Goal: Entertainment & Leisure: Consume media (video, audio)

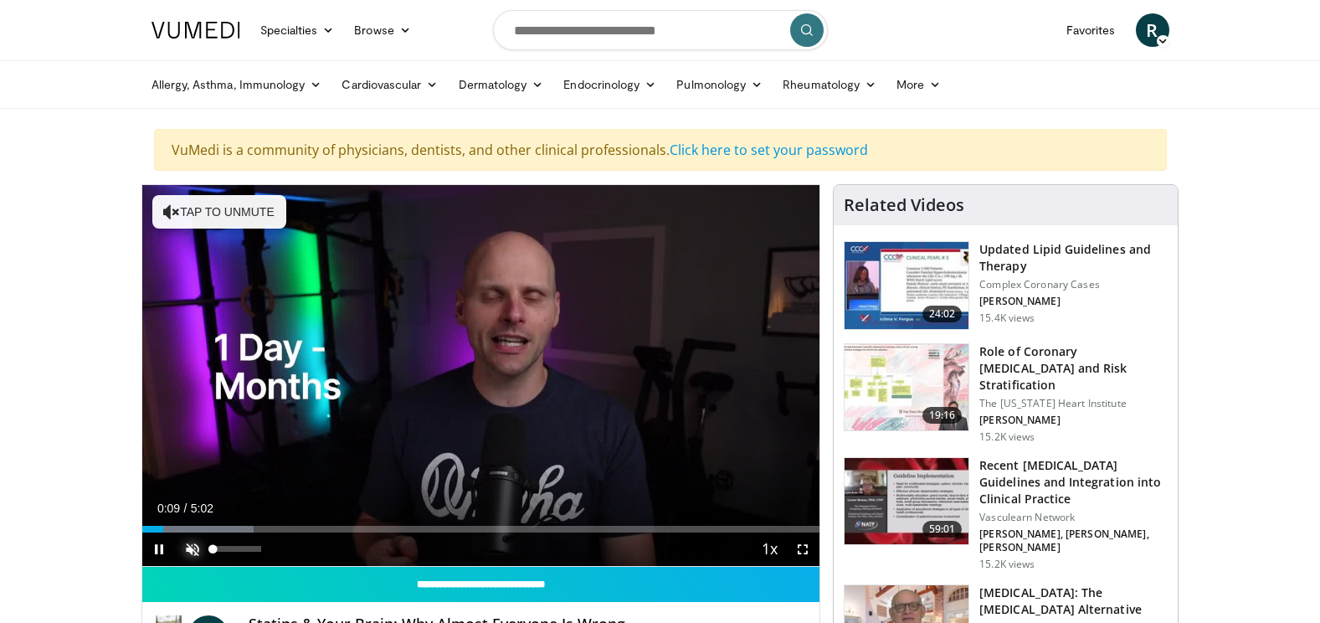
click at [191, 542] on span "Video Player" at bounding box center [192, 548] width 33 height 33
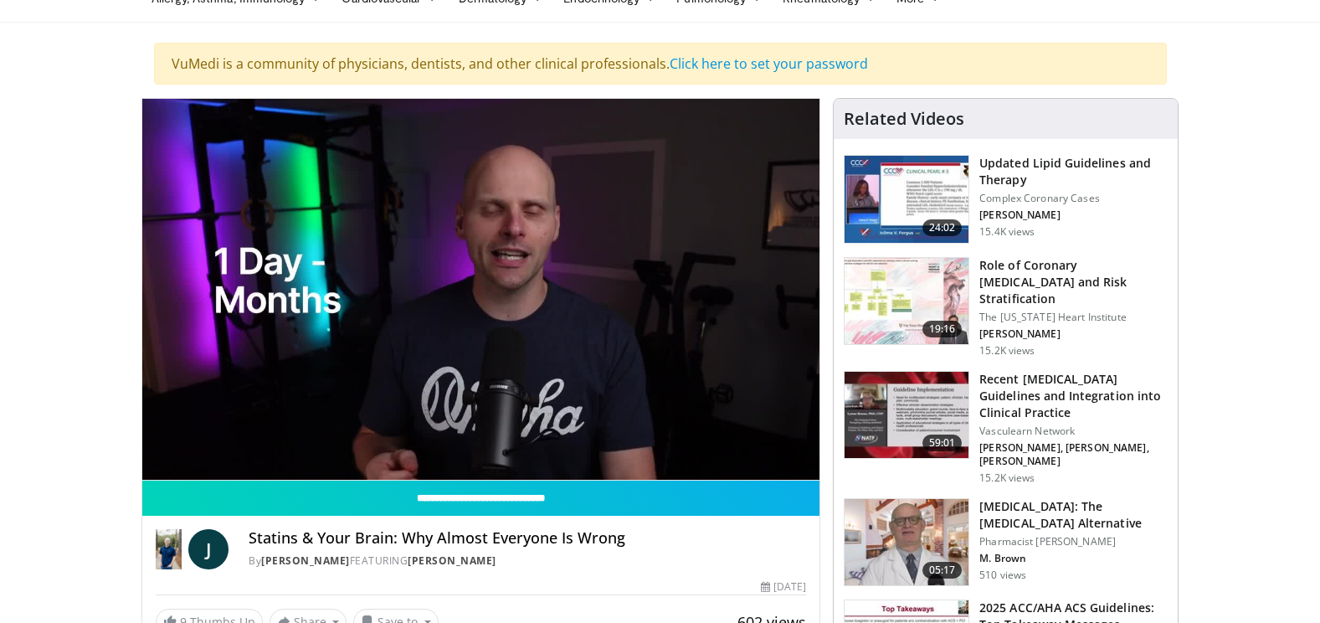
scroll to position [85, 0]
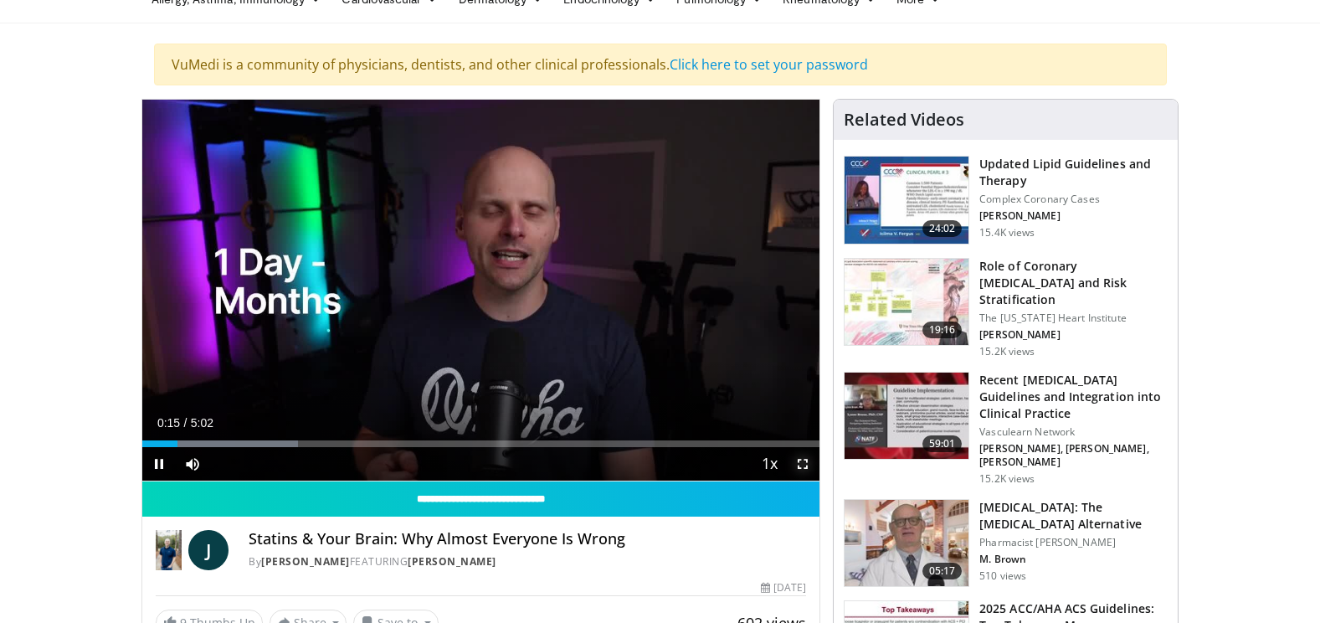
click at [803, 461] on span "Video Player" at bounding box center [802, 463] width 33 height 33
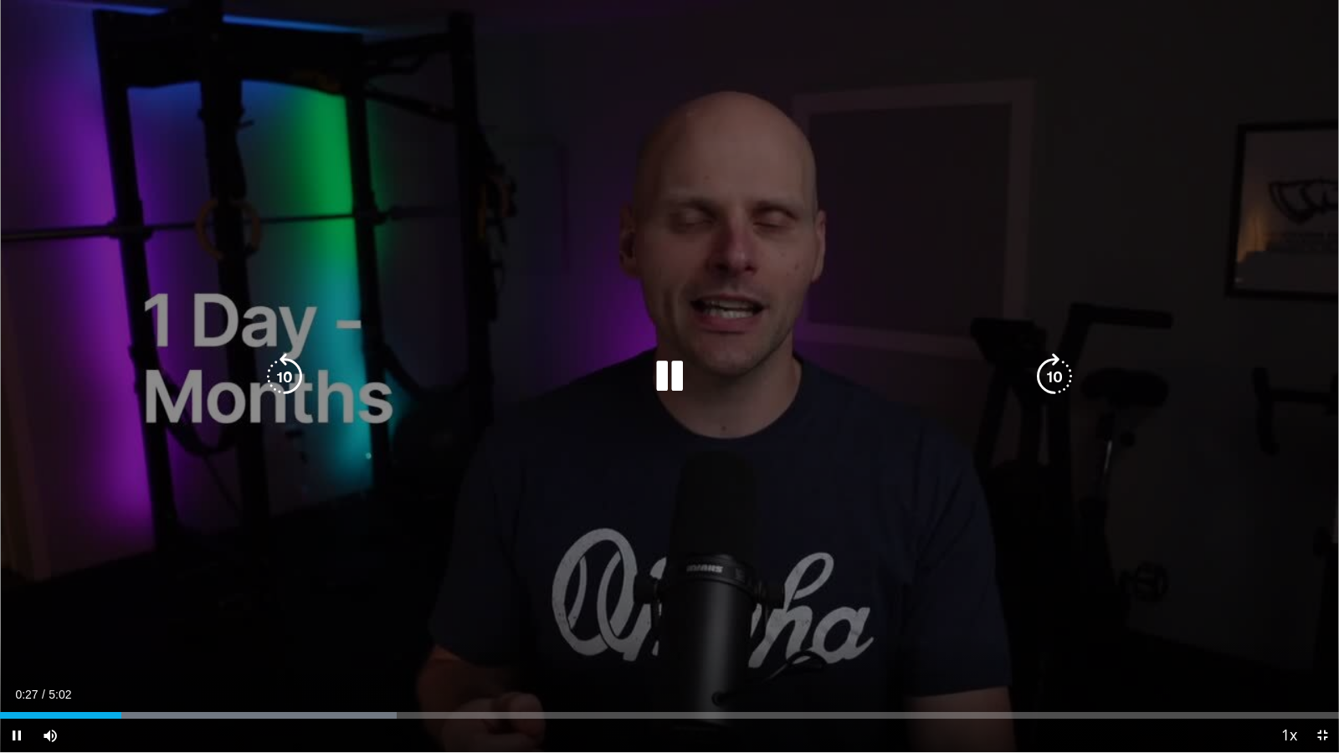
click at [903, 561] on div "10 seconds Tap to unmute" at bounding box center [669, 376] width 1339 height 752
click at [904, 564] on div "10 seconds Tap to unmute" at bounding box center [669, 376] width 1339 height 752
click at [618, 357] on div "10 seconds Tap to unmute" at bounding box center [669, 376] width 1339 height 752
click at [664, 374] on icon "Video Player" at bounding box center [669, 376] width 47 height 47
